Goal: Find specific page/section: Find specific page/section

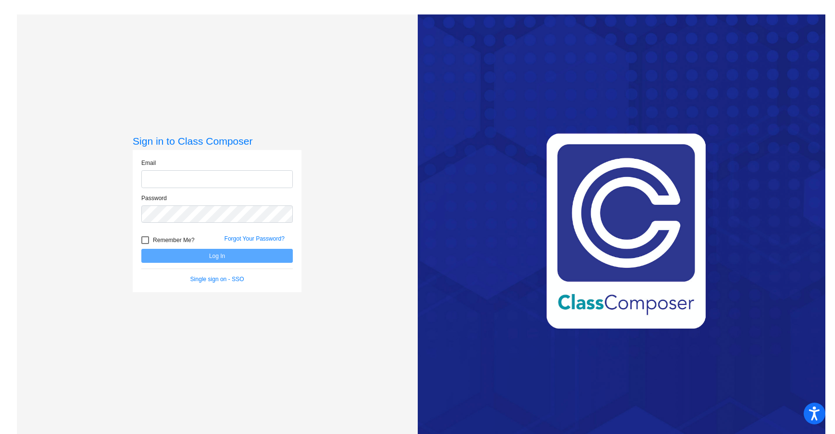
type input "[PERSON_NAME][EMAIL_ADDRESS][DOMAIN_NAME]"
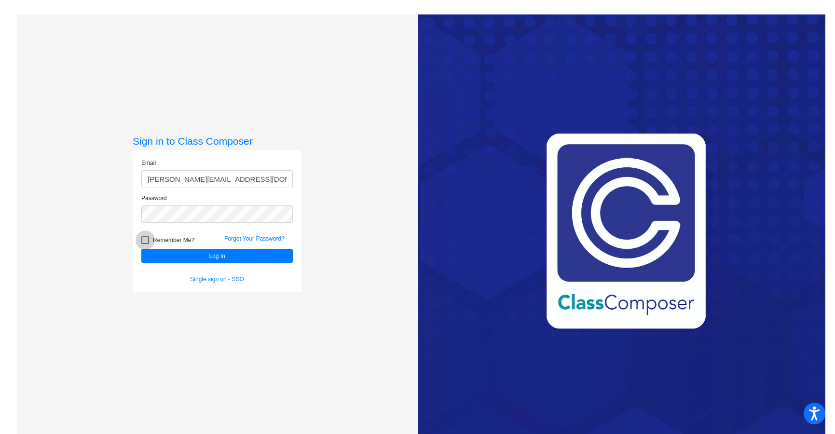
click at [144, 241] on div at bounding box center [145, 240] width 8 height 8
click at [145, 244] on input "Remember Me?" at bounding box center [145, 244] width 0 height 0
checkbox input "true"
click at [164, 257] on button "Log In" at bounding box center [216, 256] width 151 height 14
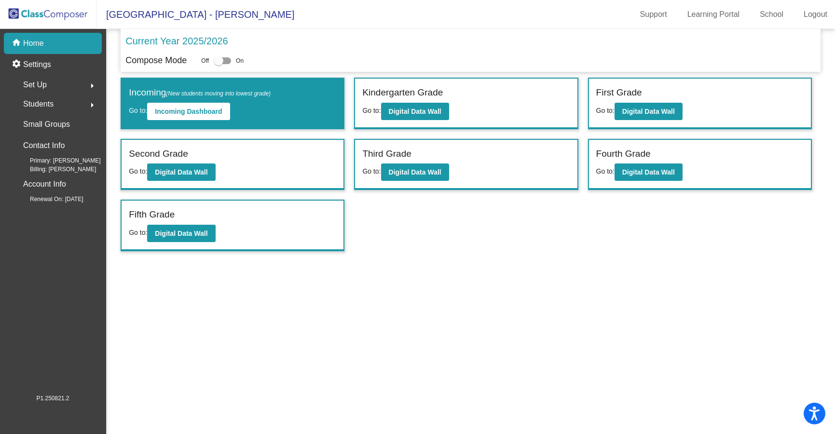
click at [27, 103] on span "Students" at bounding box center [38, 104] width 30 height 14
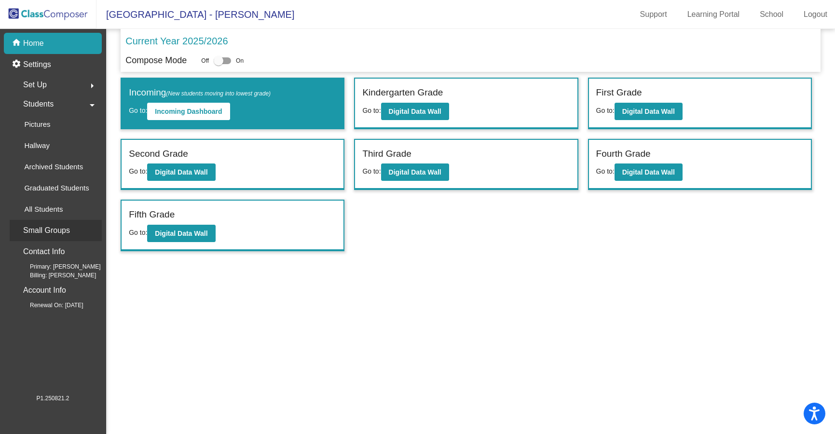
click at [55, 230] on p "Small Groups" at bounding box center [46, 231] width 47 height 14
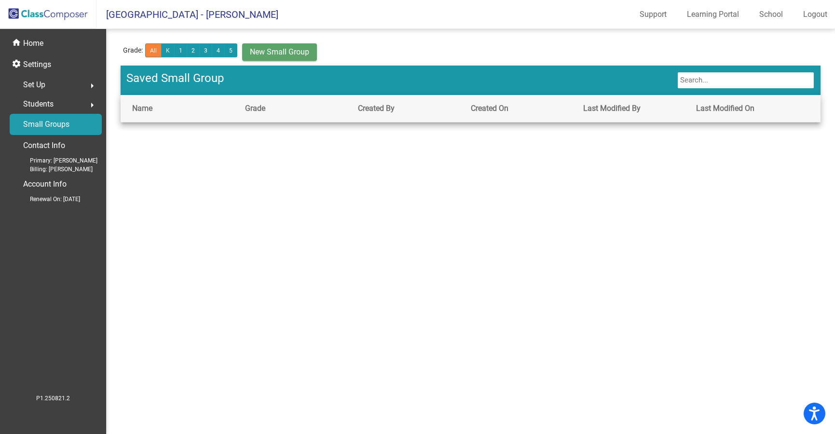
click at [53, 105] on span "Students" at bounding box center [38, 104] width 30 height 14
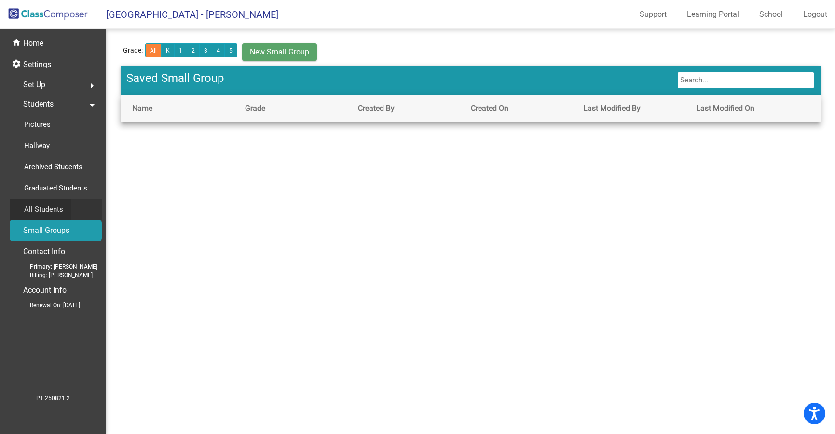
click at [52, 209] on p "All Students" at bounding box center [43, 209] width 39 height 12
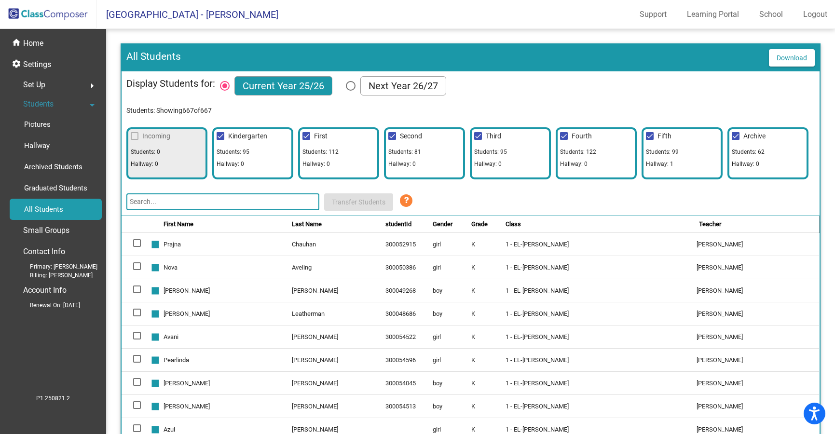
click at [195, 202] on input "text" at bounding box center [222, 201] width 193 height 17
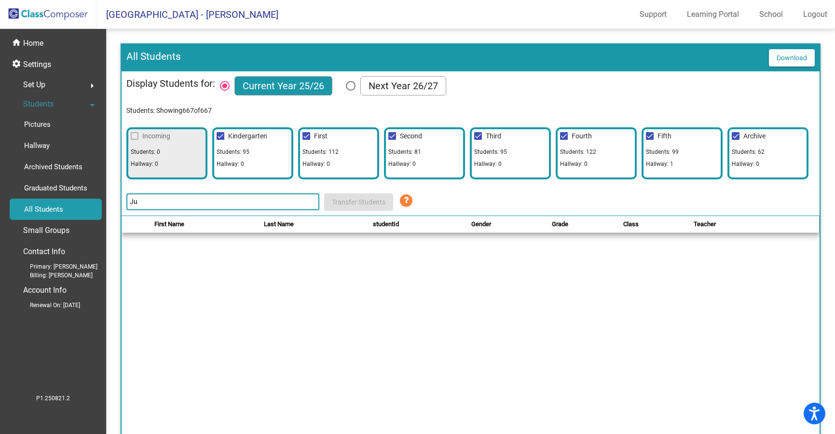
type input "J"
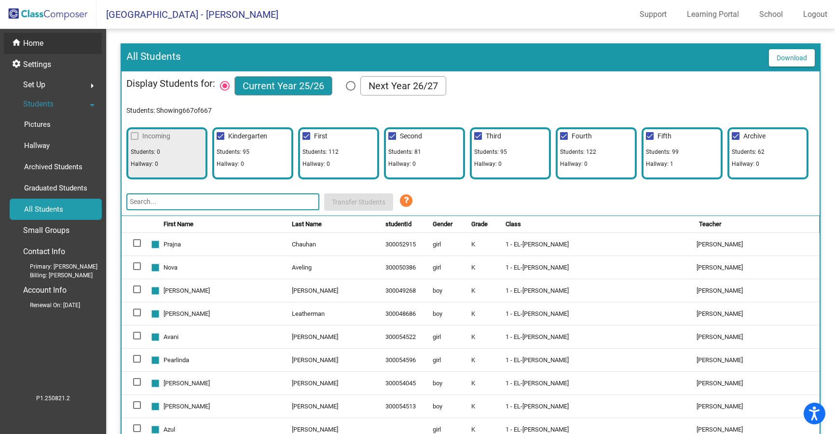
click at [36, 43] on p "Home" at bounding box center [33, 44] width 20 height 12
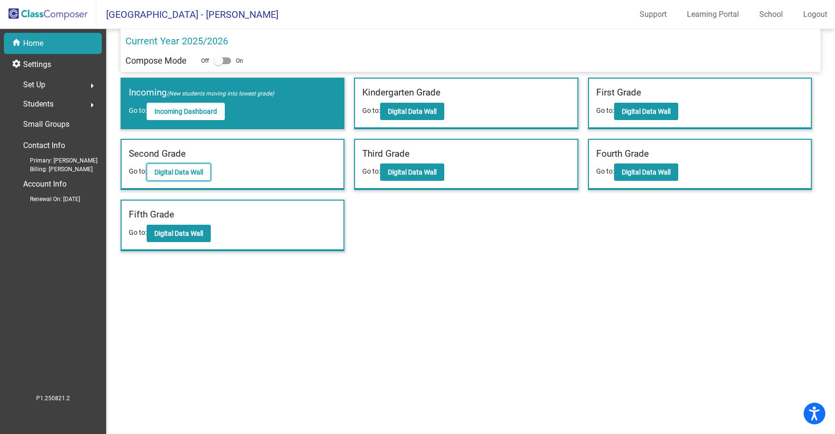
click at [194, 167] on button "Digital Data Wall" at bounding box center [179, 171] width 64 height 17
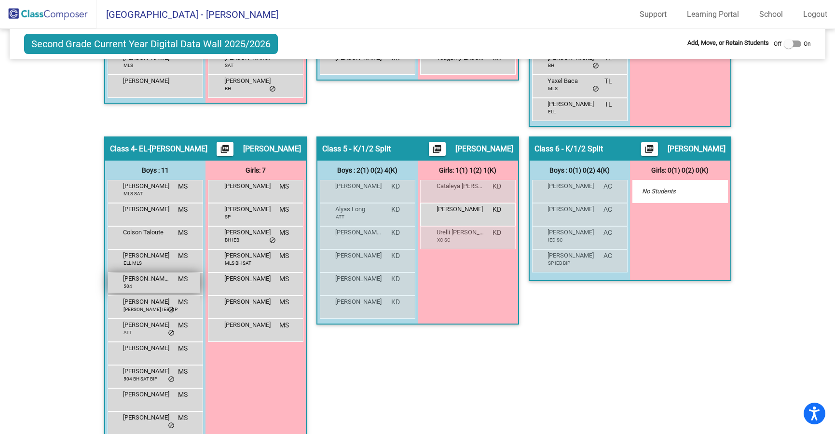
scroll to position [482, 0]
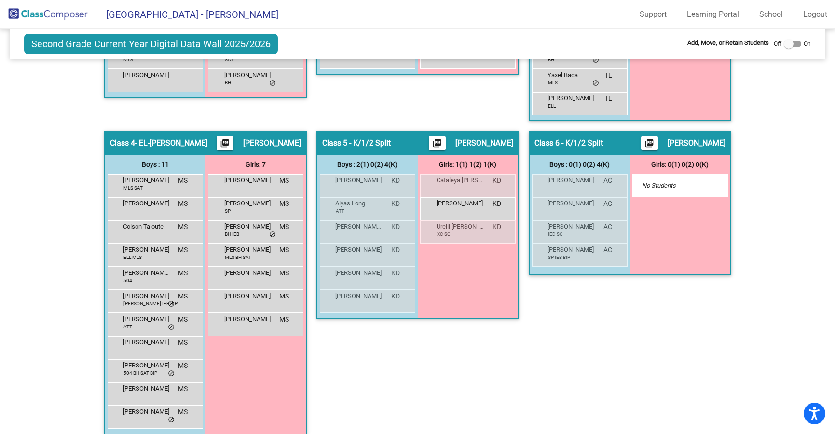
click at [56, 17] on img at bounding box center [48, 14] width 96 height 28
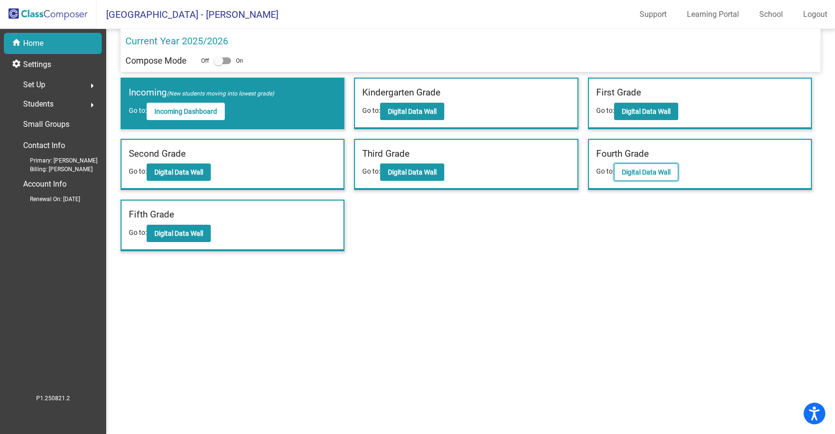
click at [642, 175] on b "Digital Data Wall" at bounding box center [646, 172] width 49 height 8
